Goal: Feedback & Contribution: Leave review/rating

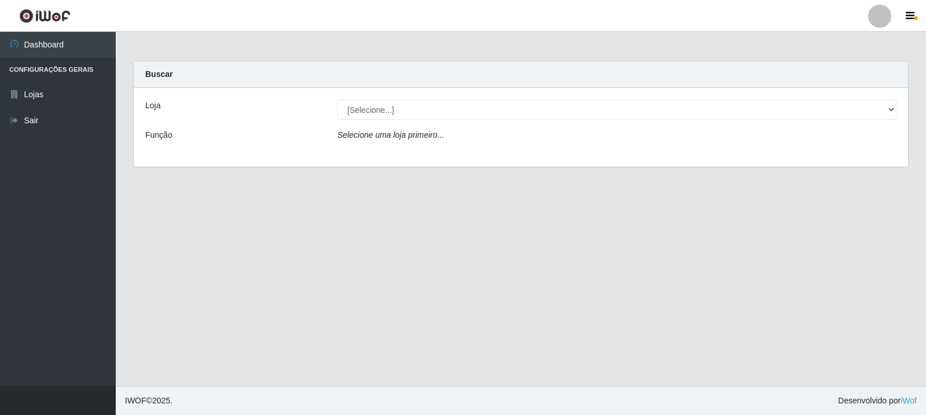
drag, startPoint x: 515, startPoint y: 99, endPoint x: 522, endPoint y: 111, distance: 13.7
click at [515, 99] on div "Loja [Selecione...] Rede Compras Supermercados - LOJA 3 Função Selecione uma lo…" at bounding box center [521, 127] width 775 height 79
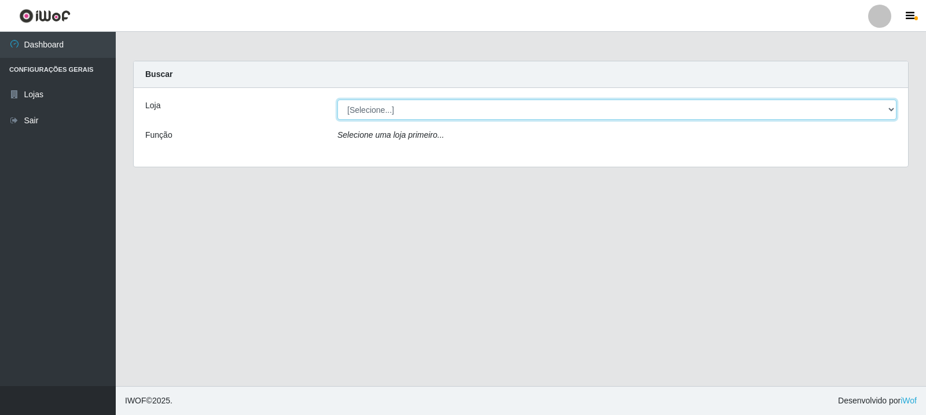
drag, startPoint x: 530, startPoint y: 110, endPoint x: 530, endPoint y: 118, distance: 8.1
click at [530, 110] on select "[Selecione...] Rede Compras Supermercados - LOJA 3" at bounding box center [617, 110] width 559 height 20
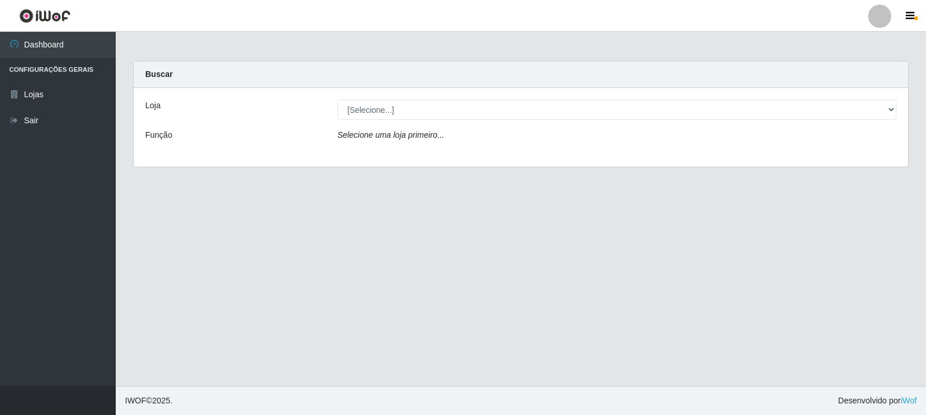
click at [658, 153] on div "Loja [Selecione...] Rede Compras Supermercados - LOJA 3 Função Selecione uma lo…" at bounding box center [521, 127] width 775 height 79
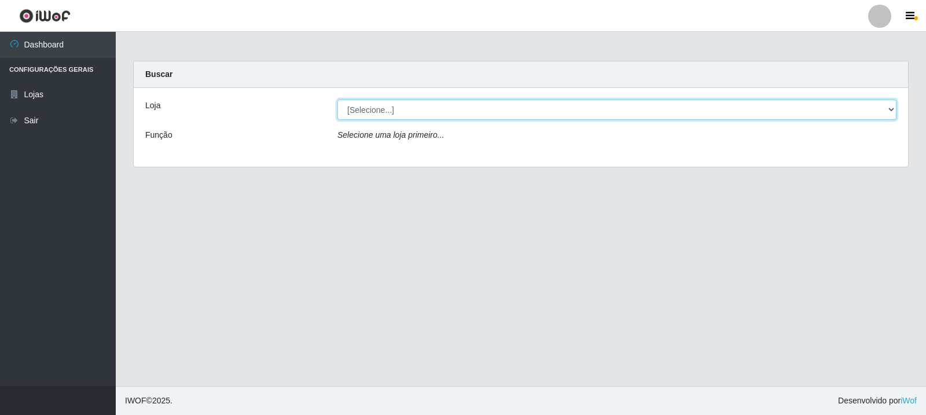
click at [652, 118] on select "[Selecione...] Rede Compras Supermercados - LOJA 3" at bounding box center [617, 110] width 559 height 20
click at [338, 100] on select "[Selecione...] Rede Compras Supermercados - LOJA 3" at bounding box center [617, 110] width 559 height 20
click at [633, 109] on select "[Selecione...] Rede Compras Supermercados - LOJA 3" at bounding box center [617, 110] width 559 height 20
select select "162"
click at [338, 100] on select "[Selecione...] Rede Compras Supermercados - LOJA 3" at bounding box center [617, 110] width 559 height 20
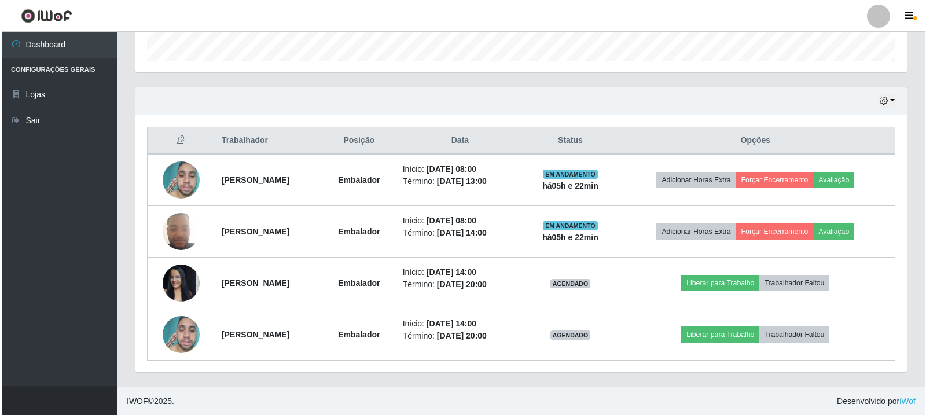
scroll to position [354, 0]
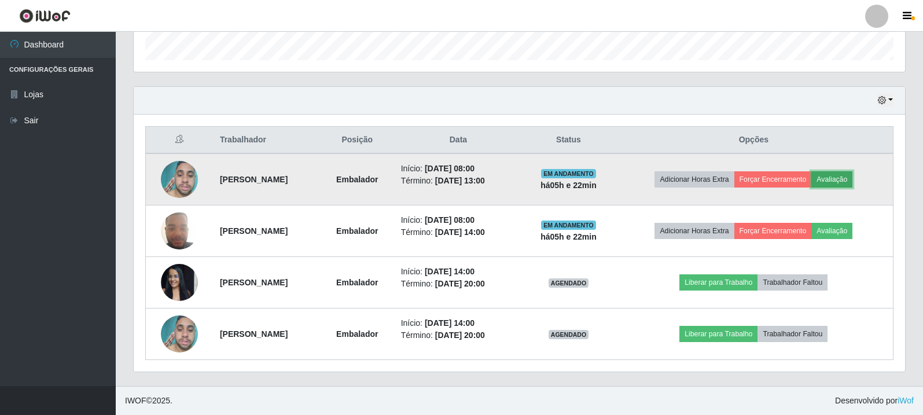
click at [853, 181] on button "Avaliação" at bounding box center [832, 179] width 41 height 16
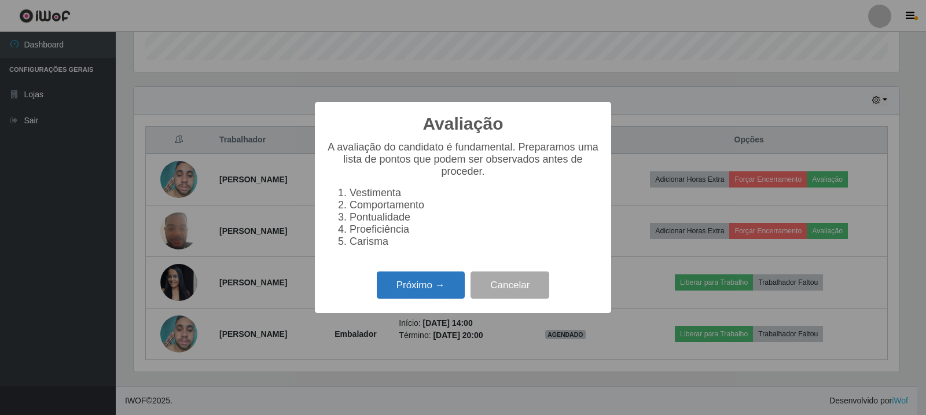
click at [452, 294] on button "Próximo →" at bounding box center [421, 285] width 88 height 27
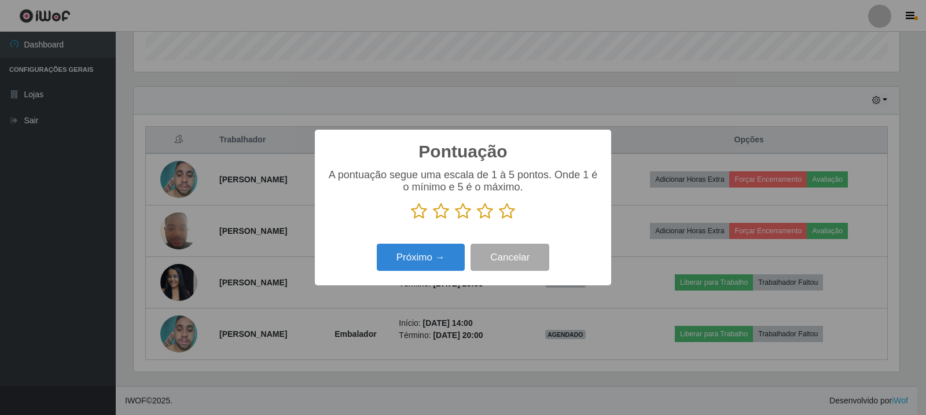
click at [514, 214] on icon at bounding box center [507, 211] width 16 height 17
click at [499, 220] on input "radio" at bounding box center [499, 220] width 0 height 0
click at [455, 261] on button "Próximo →" at bounding box center [421, 257] width 88 height 27
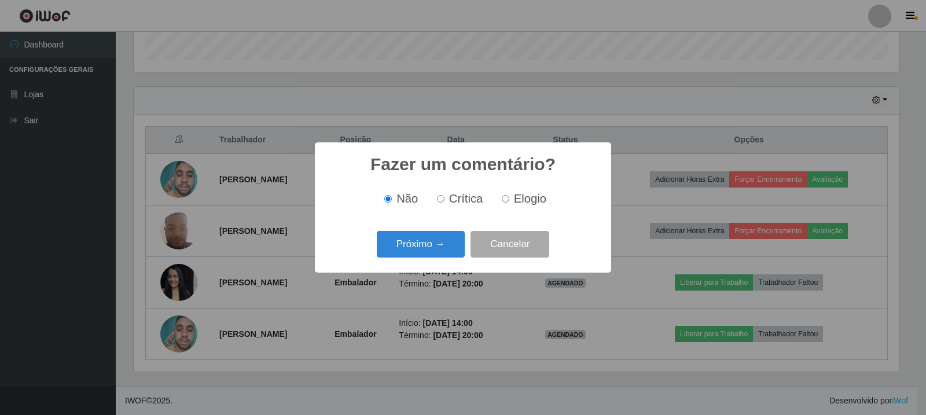
click at [518, 204] on span "Elogio" at bounding box center [530, 198] width 32 height 13
click at [509, 203] on input "Elogio" at bounding box center [506, 199] width 8 height 8
radio input "true"
click at [445, 234] on button "Próximo →" at bounding box center [421, 244] width 88 height 27
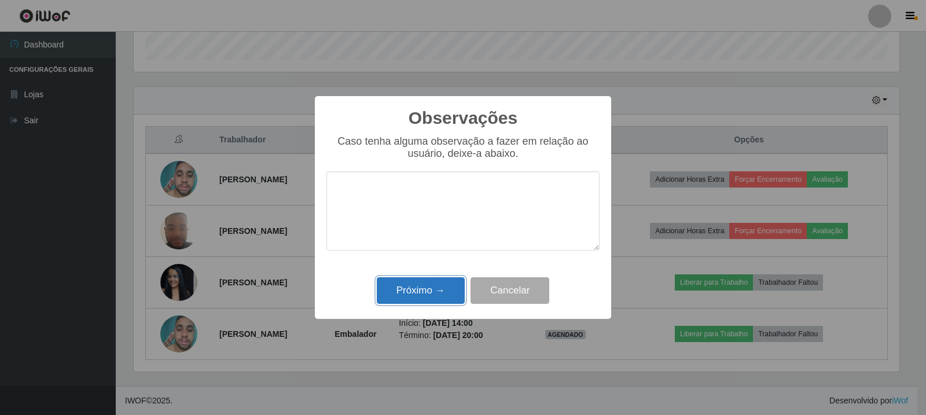
click at [416, 289] on button "Próximo →" at bounding box center [421, 290] width 88 height 27
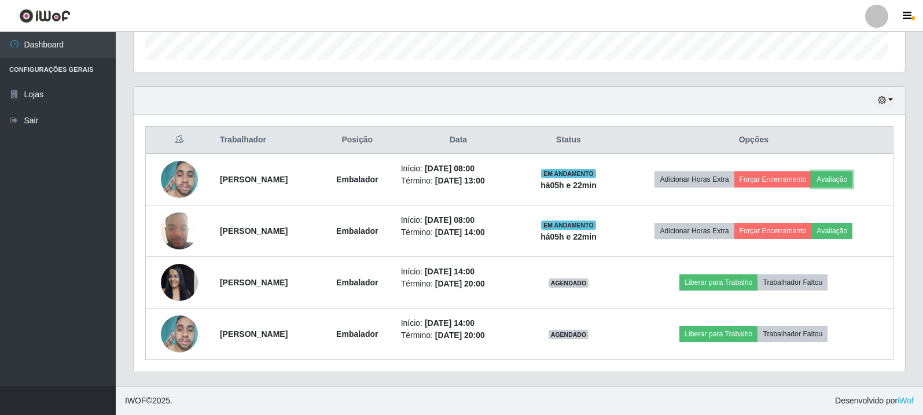
scroll to position [240, 772]
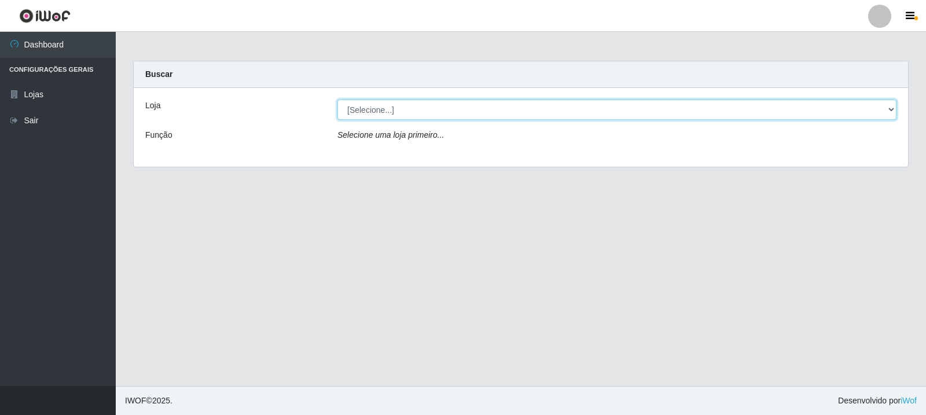
click at [665, 111] on select "[Selecione...] Rede Compras Supermercados - LOJA 3" at bounding box center [617, 110] width 559 height 20
select select "162"
click at [338, 100] on select "[Selecione...] Rede Compras Supermercados - LOJA 3" at bounding box center [617, 110] width 559 height 20
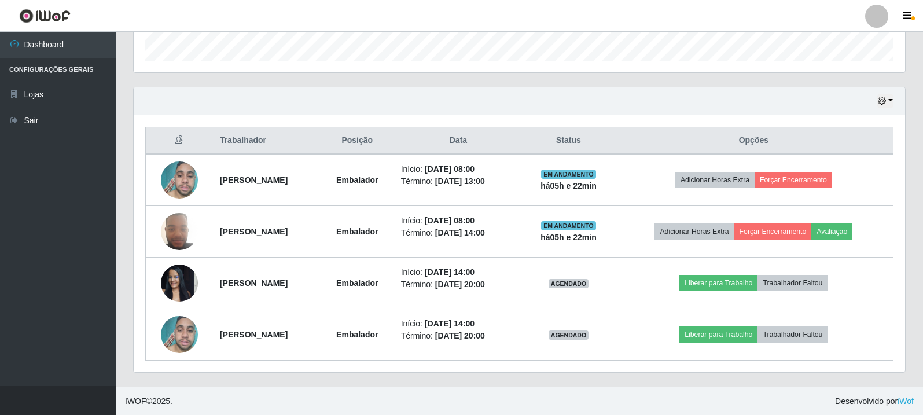
scroll to position [354, 0]
click at [907, 99] on div "Hoje 1 dia 3 dias 1 Semana Não encerrados Trabalhador Posição Data Status Opçõe…" at bounding box center [519, 236] width 790 height 300
click at [913, 13] on button "button" at bounding box center [908, 16] width 29 height 16
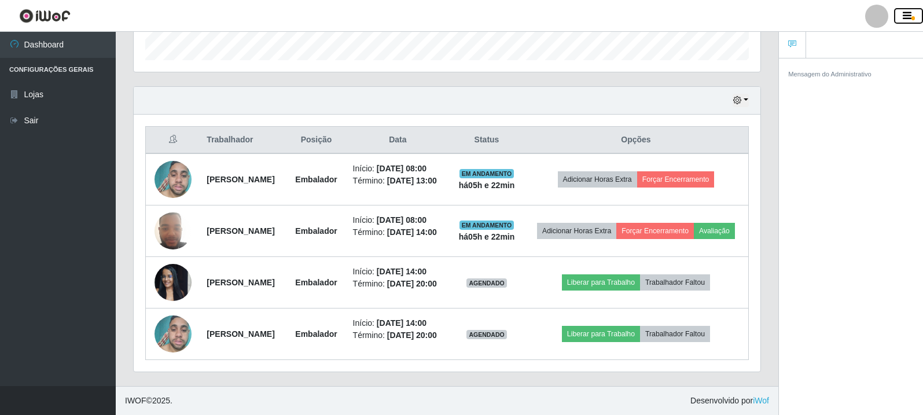
scroll to position [240, 627]
click at [906, 23] on button "button" at bounding box center [908, 16] width 29 height 16
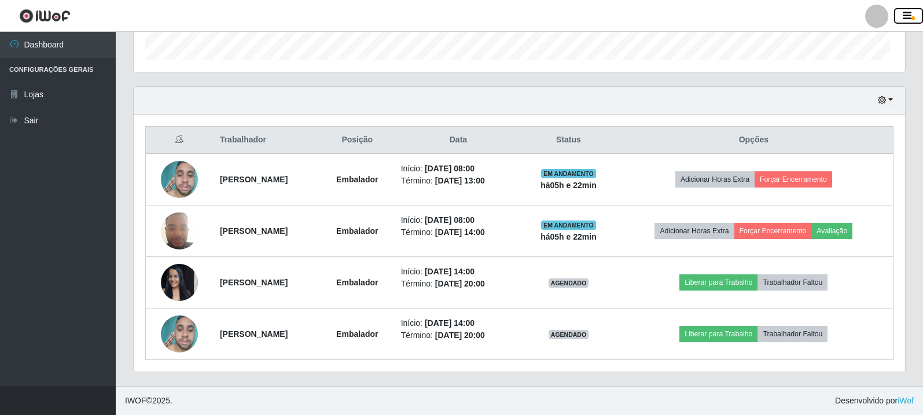
scroll to position [240, 772]
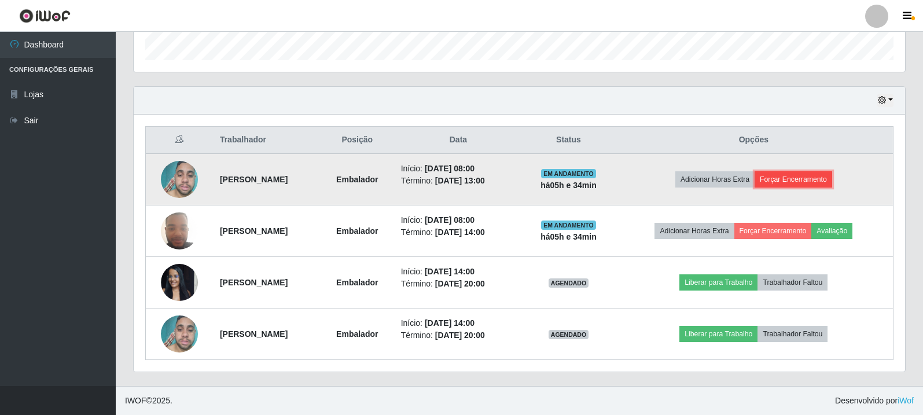
click at [825, 180] on button "Forçar Encerramento" at bounding box center [794, 179] width 78 height 16
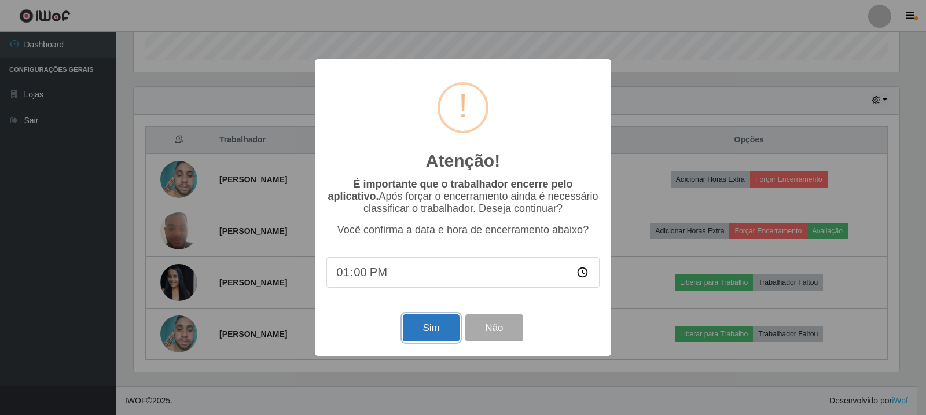
click at [420, 342] on button "Sim" at bounding box center [431, 327] width 56 height 27
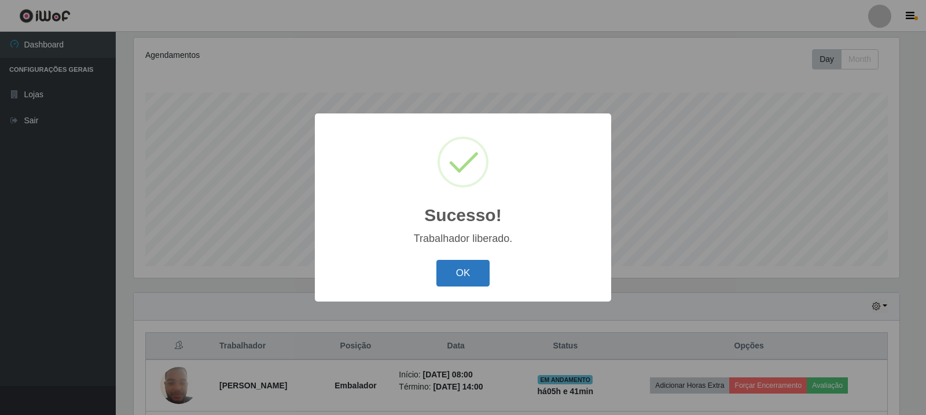
click at [479, 274] on button "OK" at bounding box center [464, 273] width 54 height 27
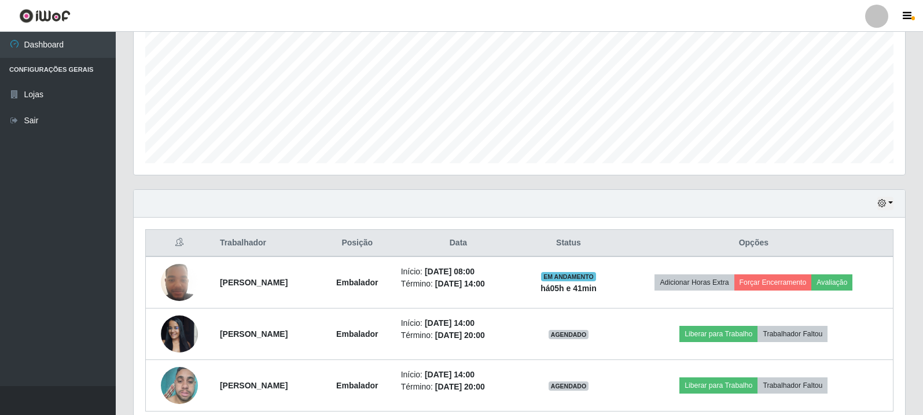
scroll to position [263, 0]
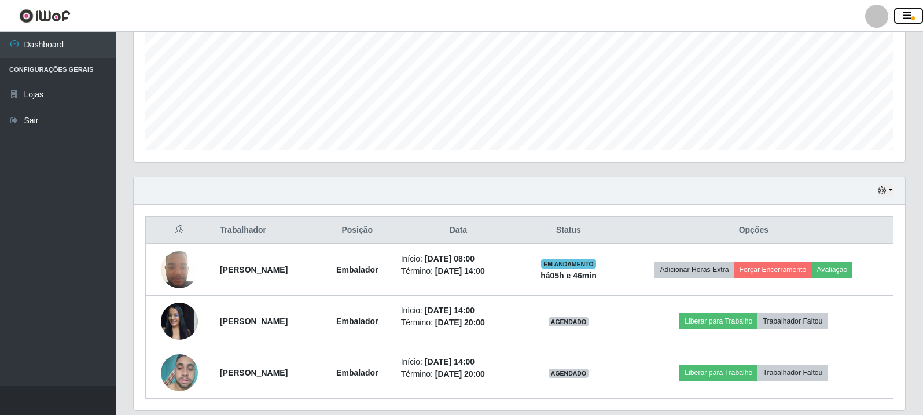
click at [901, 14] on button "button" at bounding box center [908, 16] width 29 height 16
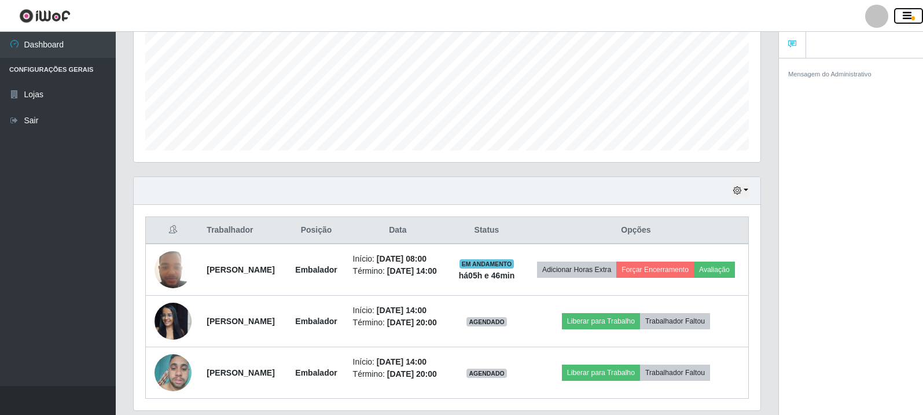
scroll to position [578676, 578289]
click at [761, 88] on div "Agendamentos Day Month" at bounding box center [446, 48] width 645 height 255
click at [908, 16] on icon "button" at bounding box center [907, 16] width 9 height 10
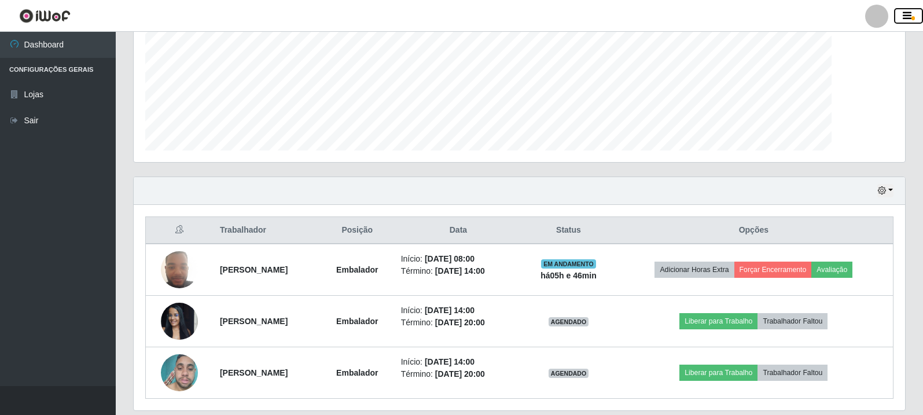
scroll to position [240, 772]
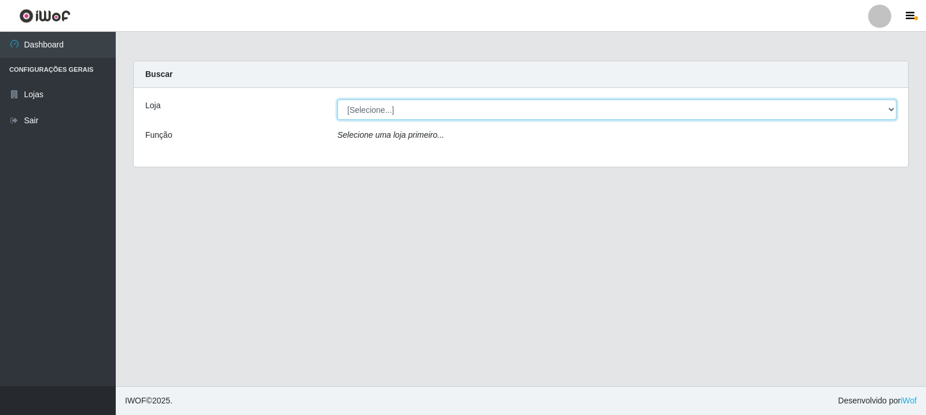
click at [416, 111] on select "[Selecione...] Rede Compras Supermercados - LOJA 3" at bounding box center [617, 110] width 559 height 20
select select "162"
click at [338, 100] on select "[Selecione...] Rede Compras Supermercados - LOJA 3" at bounding box center [617, 110] width 559 height 20
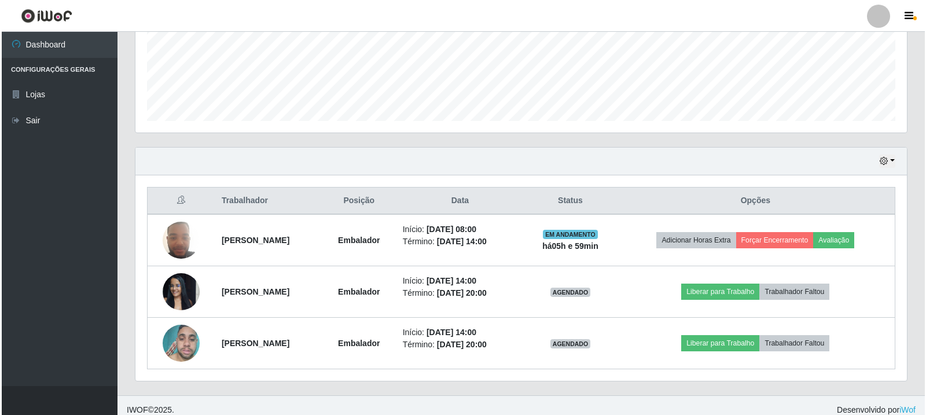
scroll to position [302, 0]
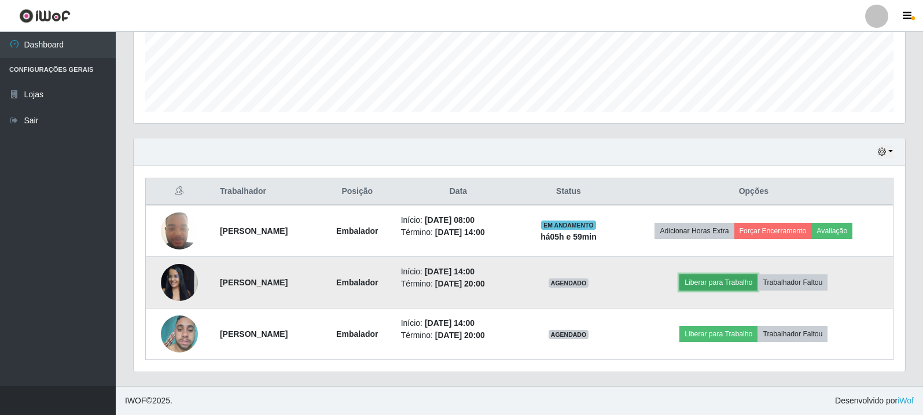
click at [700, 285] on button "Liberar para Trabalho" at bounding box center [719, 282] width 78 height 16
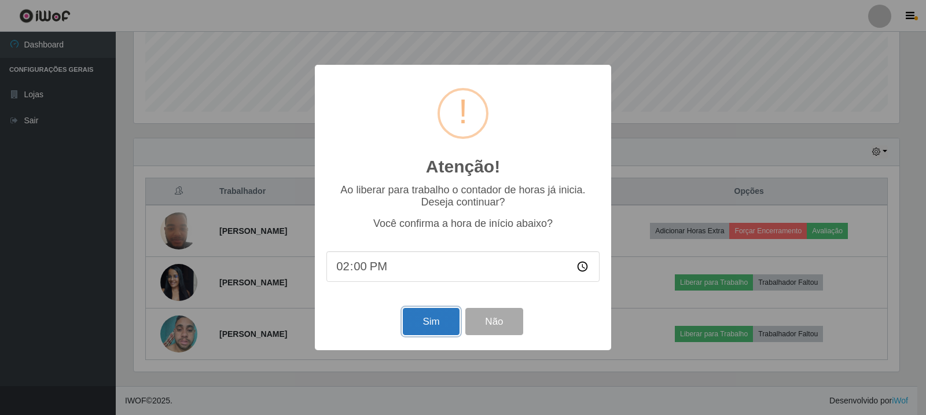
click at [429, 322] on button "Sim" at bounding box center [431, 321] width 56 height 27
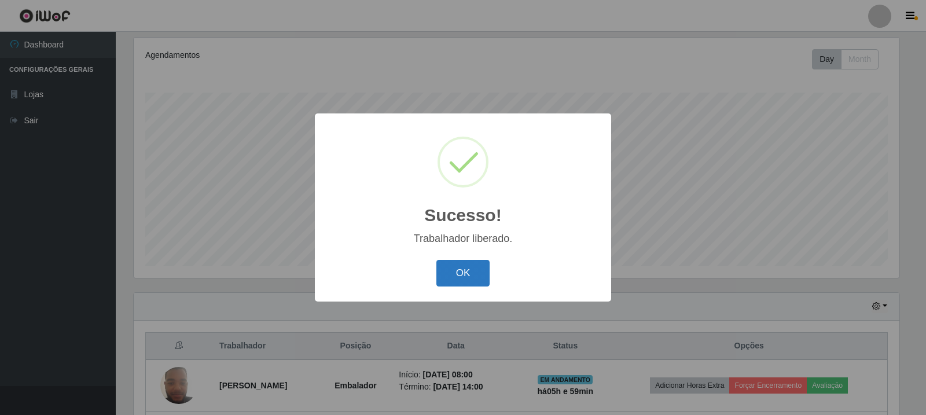
click at [449, 273] on button "OK" at bounding box center [464, 273] width 54 height 27
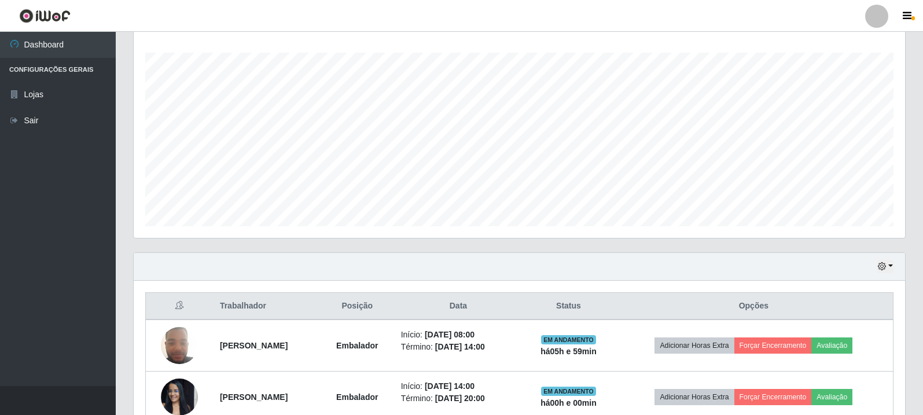
scroll to position [302, 0]
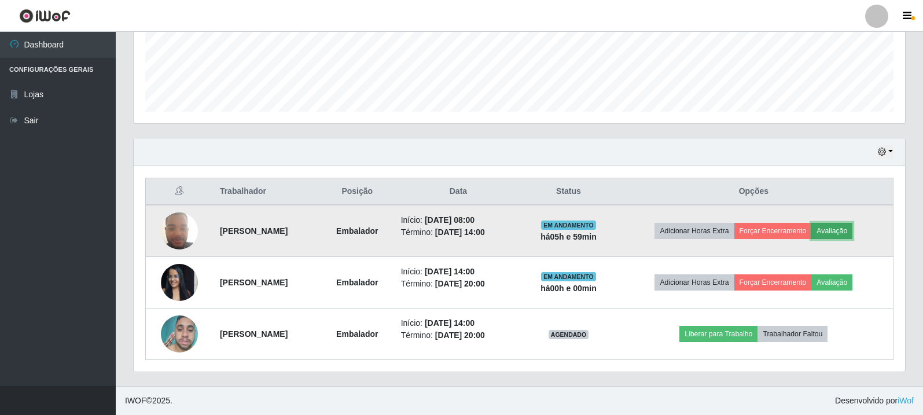
click at [848, 230] on button "Avaliação" at bounding box center [832, 231] width 41 height 16
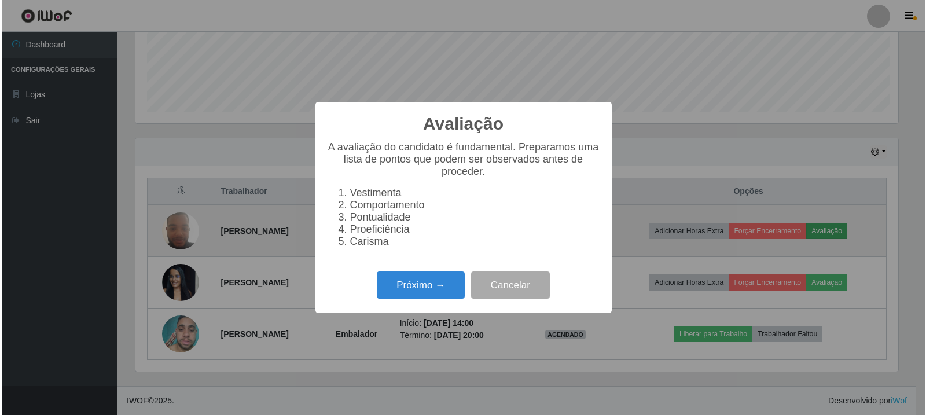
scroll to position [240, 766]
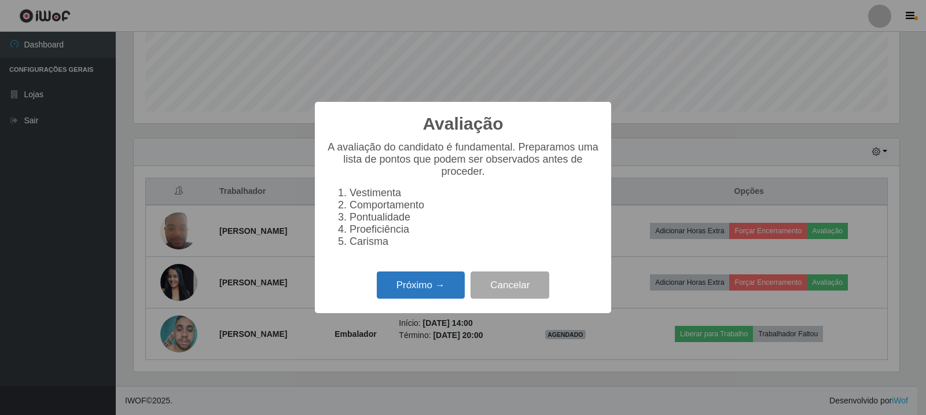
click at [441, 296] on button "Próximo →" at bounding box center [421, 285] width 88 height 27
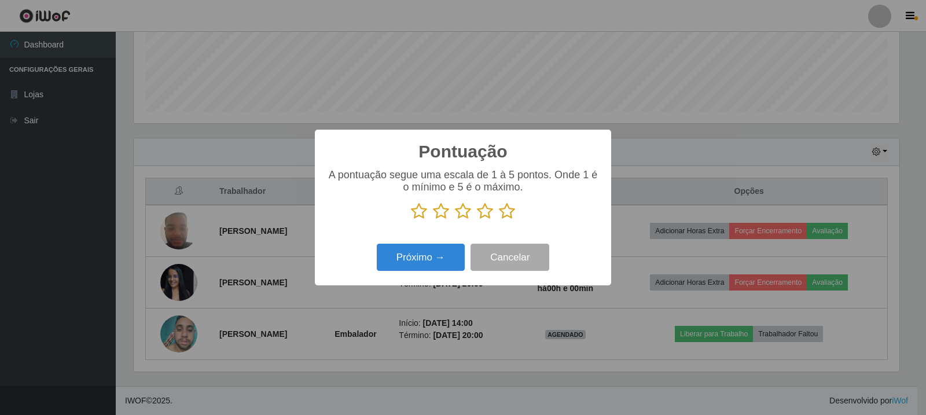
scroll to position [578676, 578150]
click at [508, 210] on icon at bounding box center [507, 211] width 16 height 17
click at [499, 220] on input "radio" at bounding box center [499, 220] width 0 height 0
click at [423, 259] on button "Próximo →" at bounding box center [421, 257] width 88 height 27
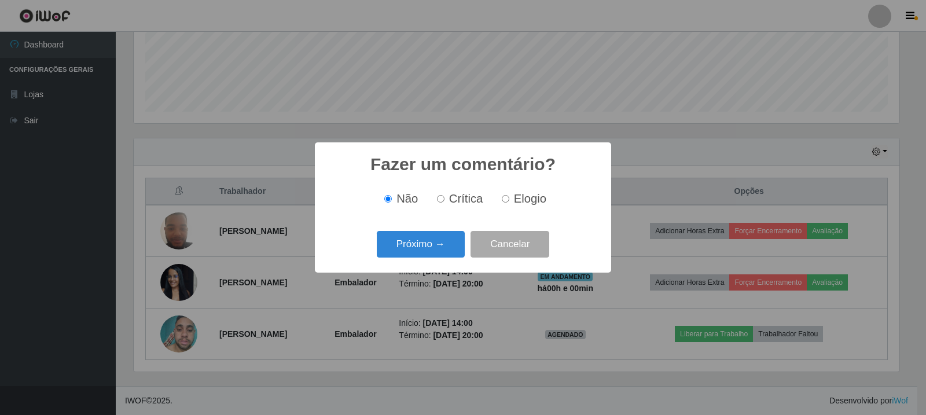
click at [507, 200] on input "Elogio" at bounding box center [506, 199] width 8 height 8
radio input "true"
click at [448, 244] on button "Próximo →" at bounding box center [421, 244] width 88 height 27
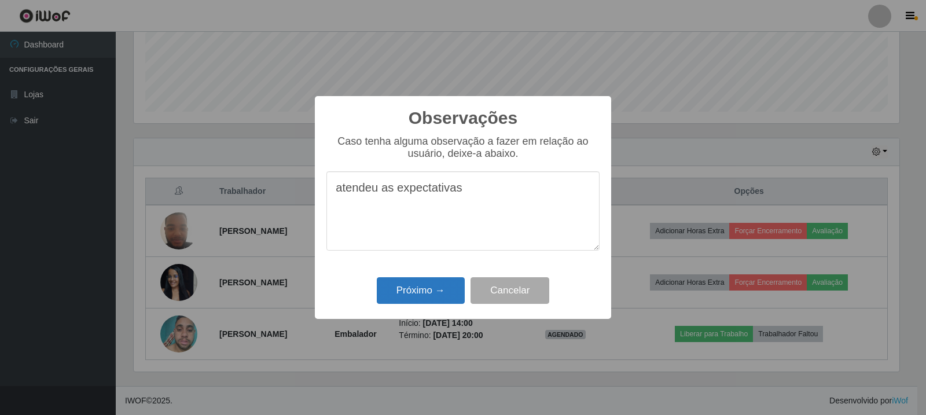
type textarea "atendeu as expectativas"
click at [437, 283] on button "Próximo →" at bounding box center [421, 290] width 88 height 27
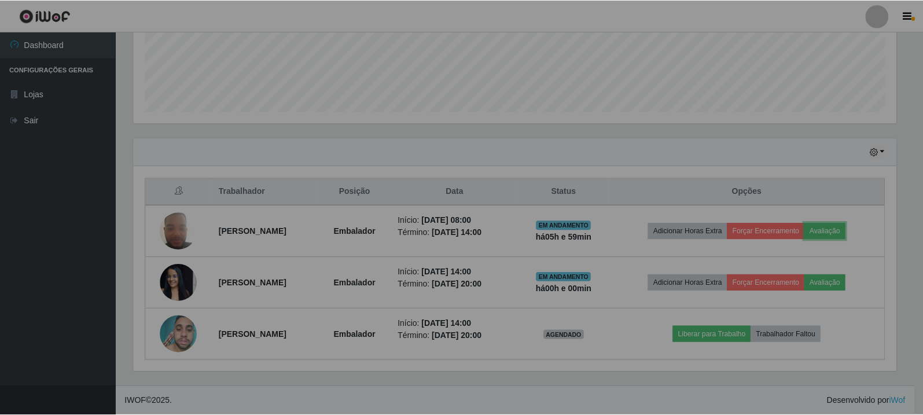
scroll to position [240, 772]
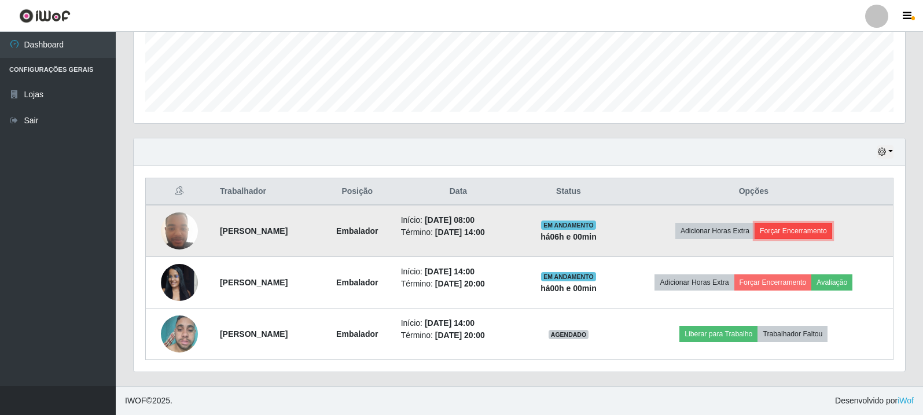
click at [821, 231] on button "Forçar Encerramento" at bounding box center [794, 231] width 78 height 16
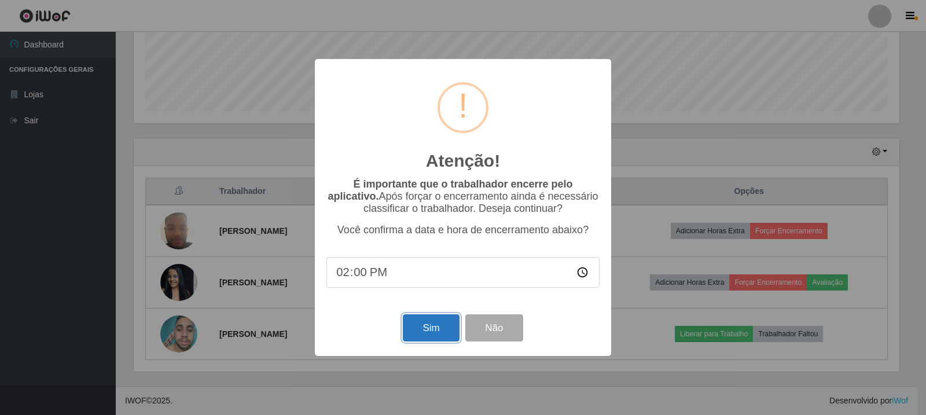
click at [433, 334] on button "Sim" at bounding box center [431, 327] width 56 height 27
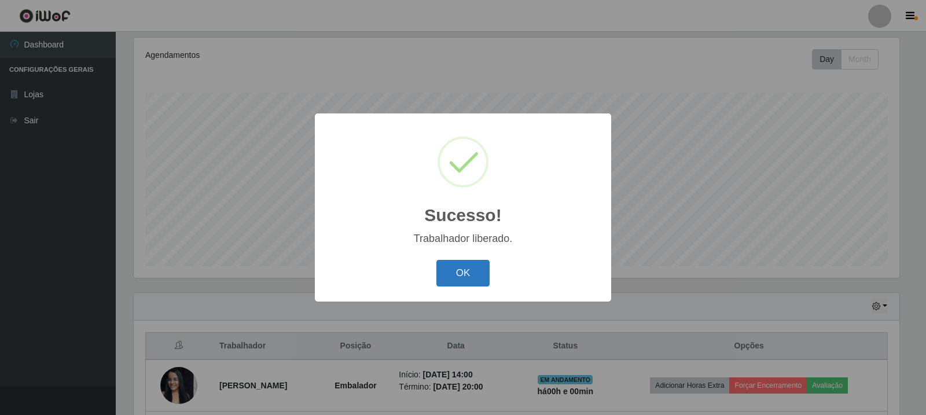
click at [453, 273] on button "OK" at bounding box center [464, 273] width 54 height 27
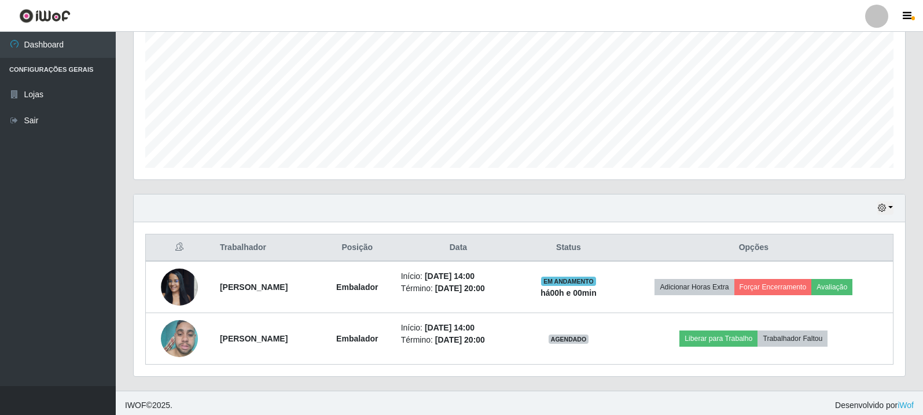
scroll to position [251, 0]
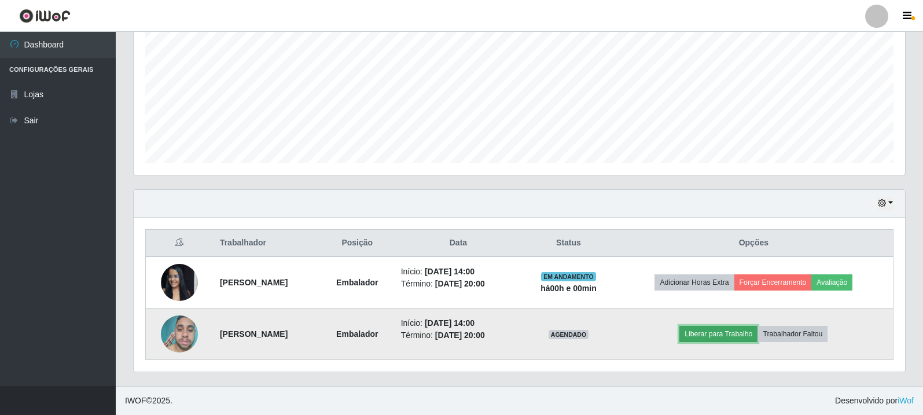
click at [716, 333] on button "Liberar para Trabalho" at bounding box center [719, 334] width 78 height 16
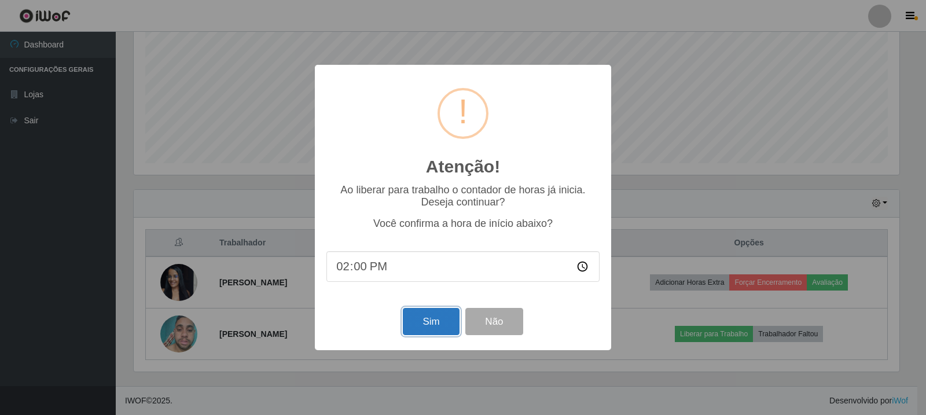
click at [428, 325] on button "Sim" at bounding box center [431, 321] width 56 height 27
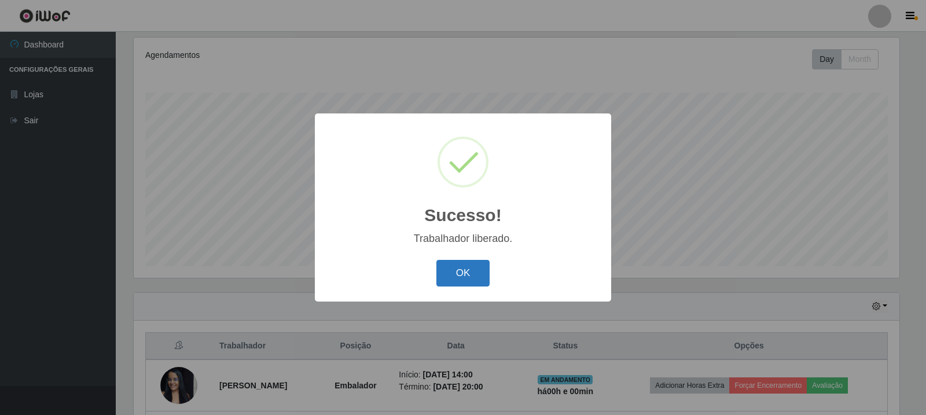
click at [454, 280] on button "OK" at bounding box center [464, 273] width 54 height 27
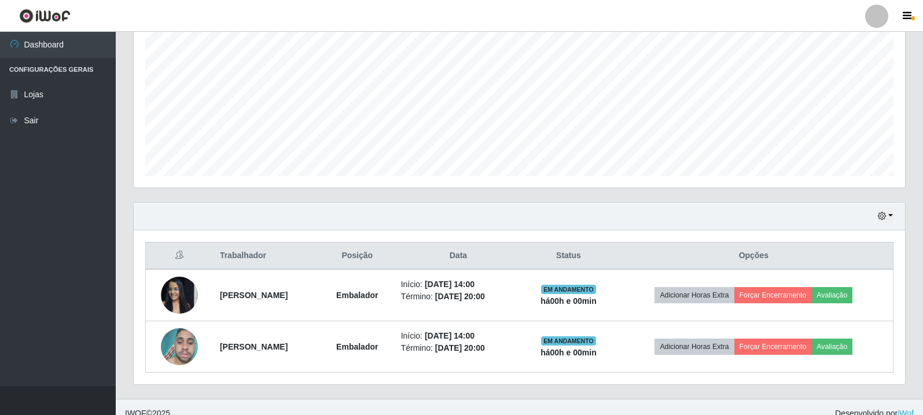
scroll to position [251, 0]
